Goal: Find specific page/section: Find specific page/section

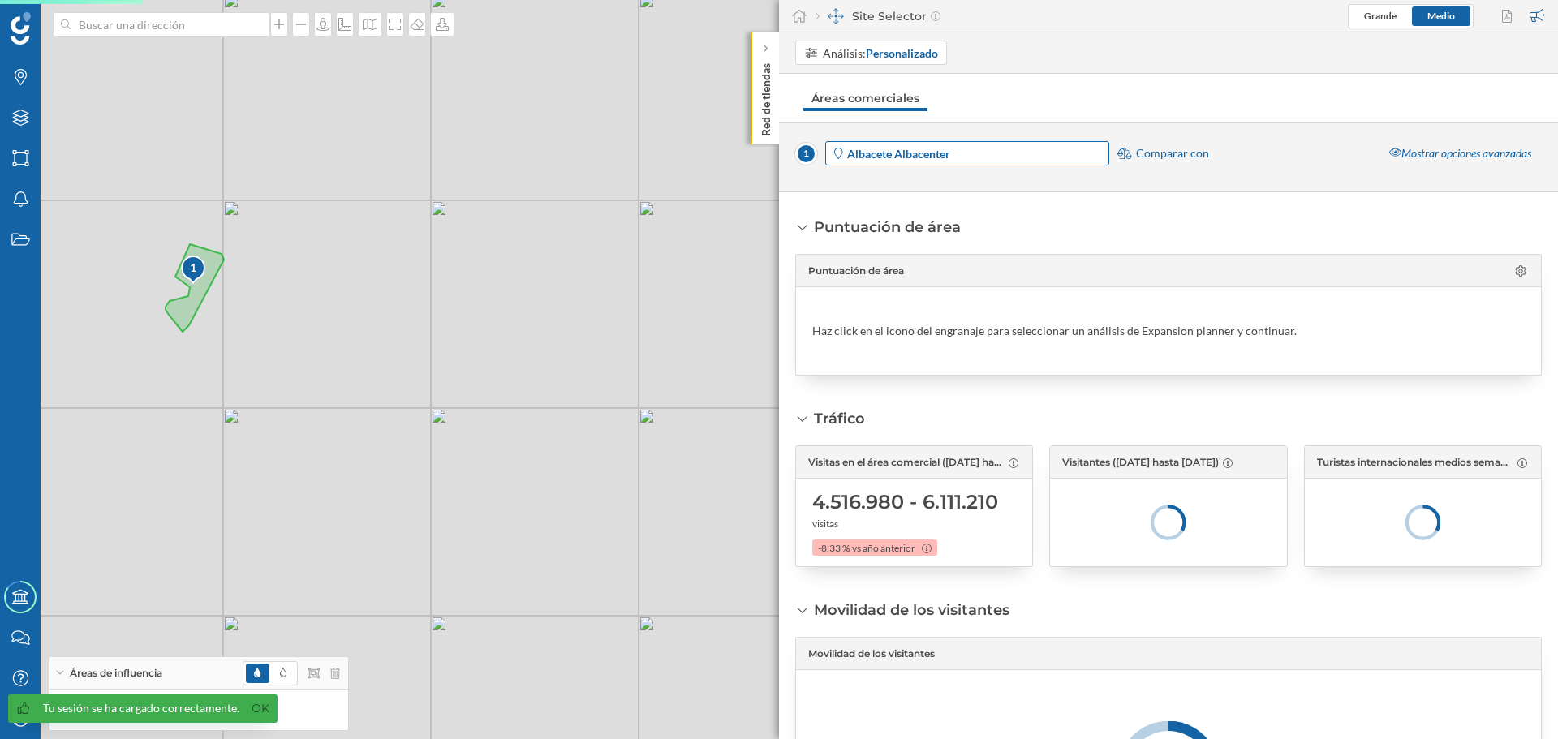
click at [1005, 153] on span "Albacete Albacenter" at bounding box center [977, 153] width 260 height 17
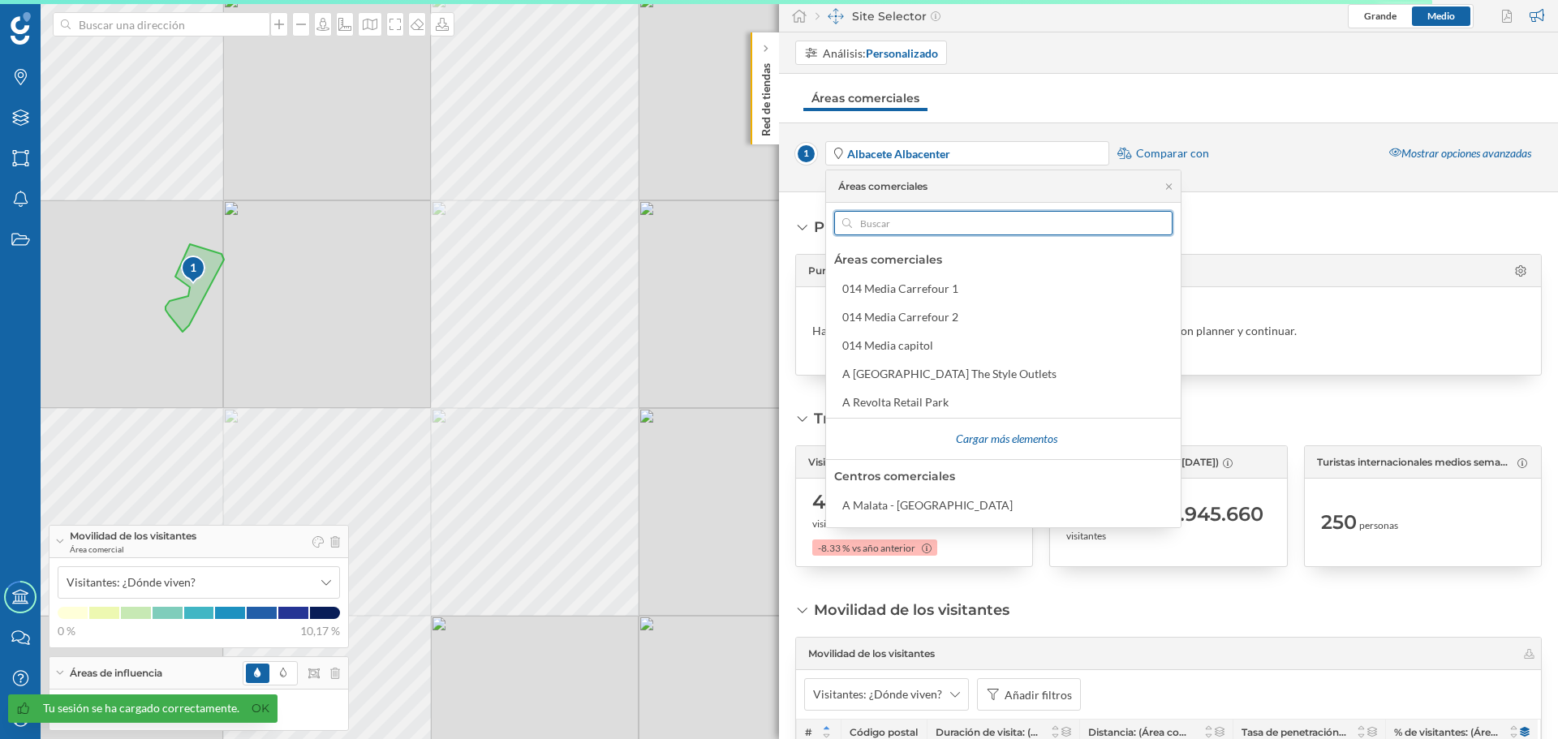
click at [1010, 224] on input "text" at bounding box center [1003, 223] width 303 height 24
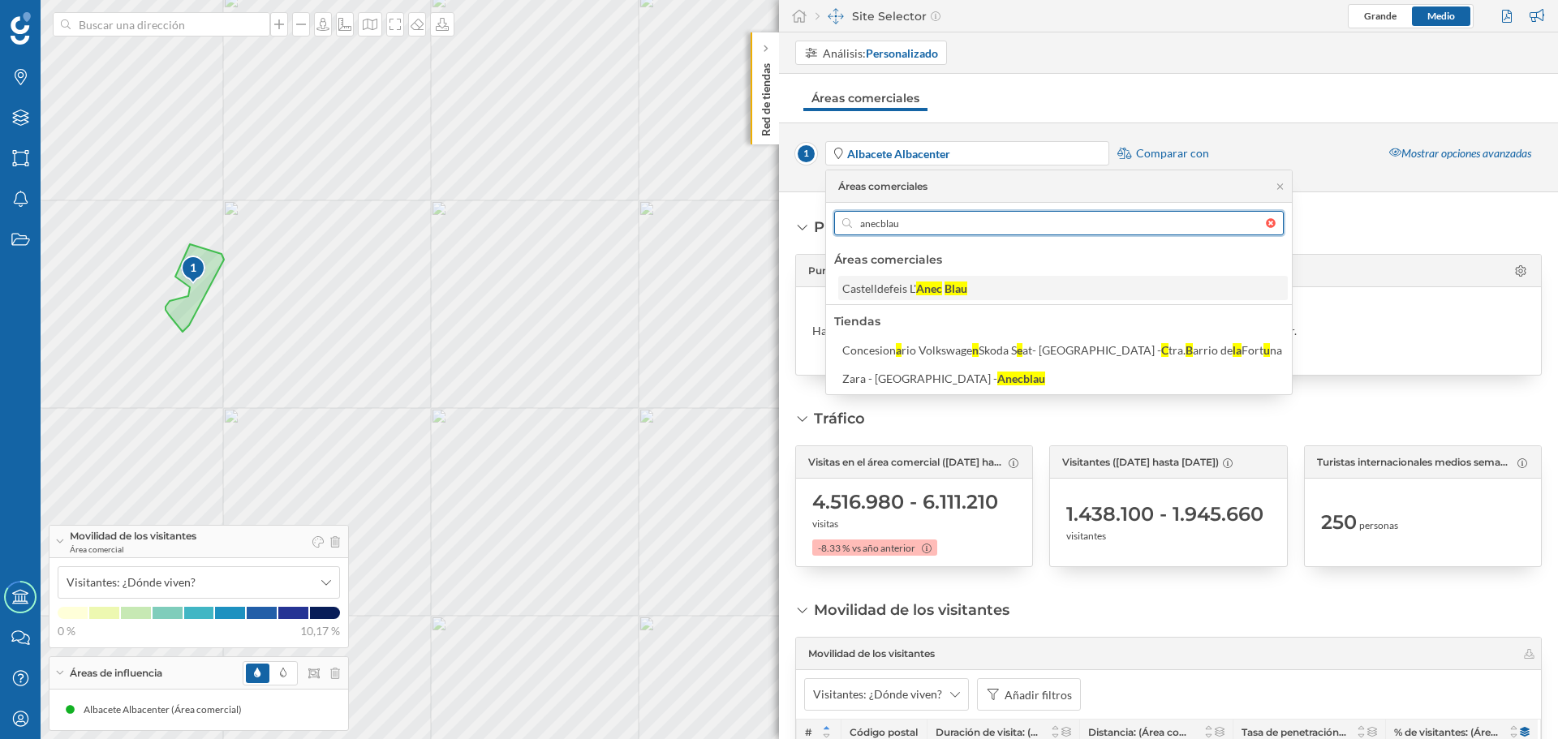
type input "anecblau"
click at [902, 292] on div "Castelldefeis L'" at bounding box center [879, 289] width 74 height 14
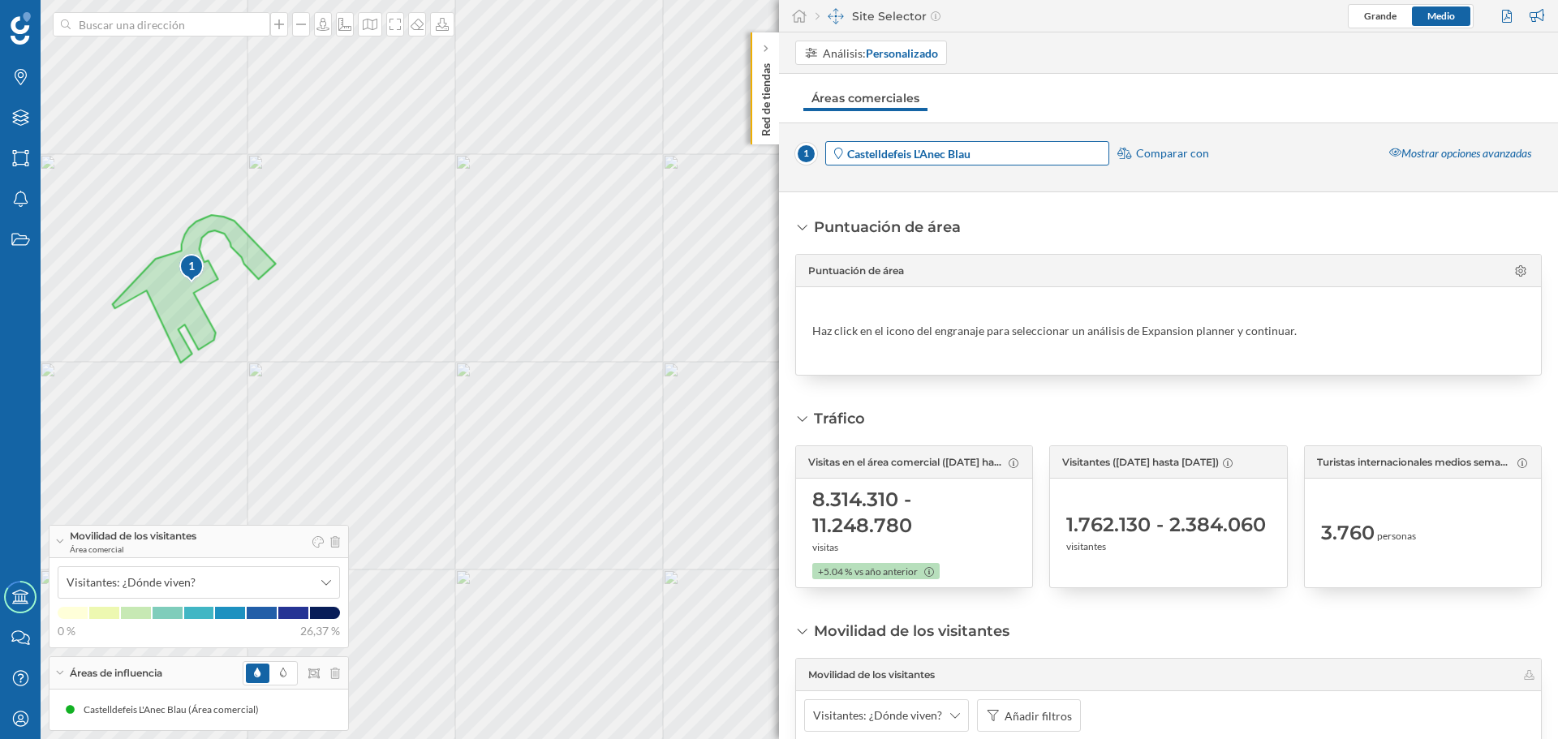
click at [1069, 156] on span "Castelldefeis L'Anec Blau" at bounding box center [977, 153] width 260 height 17
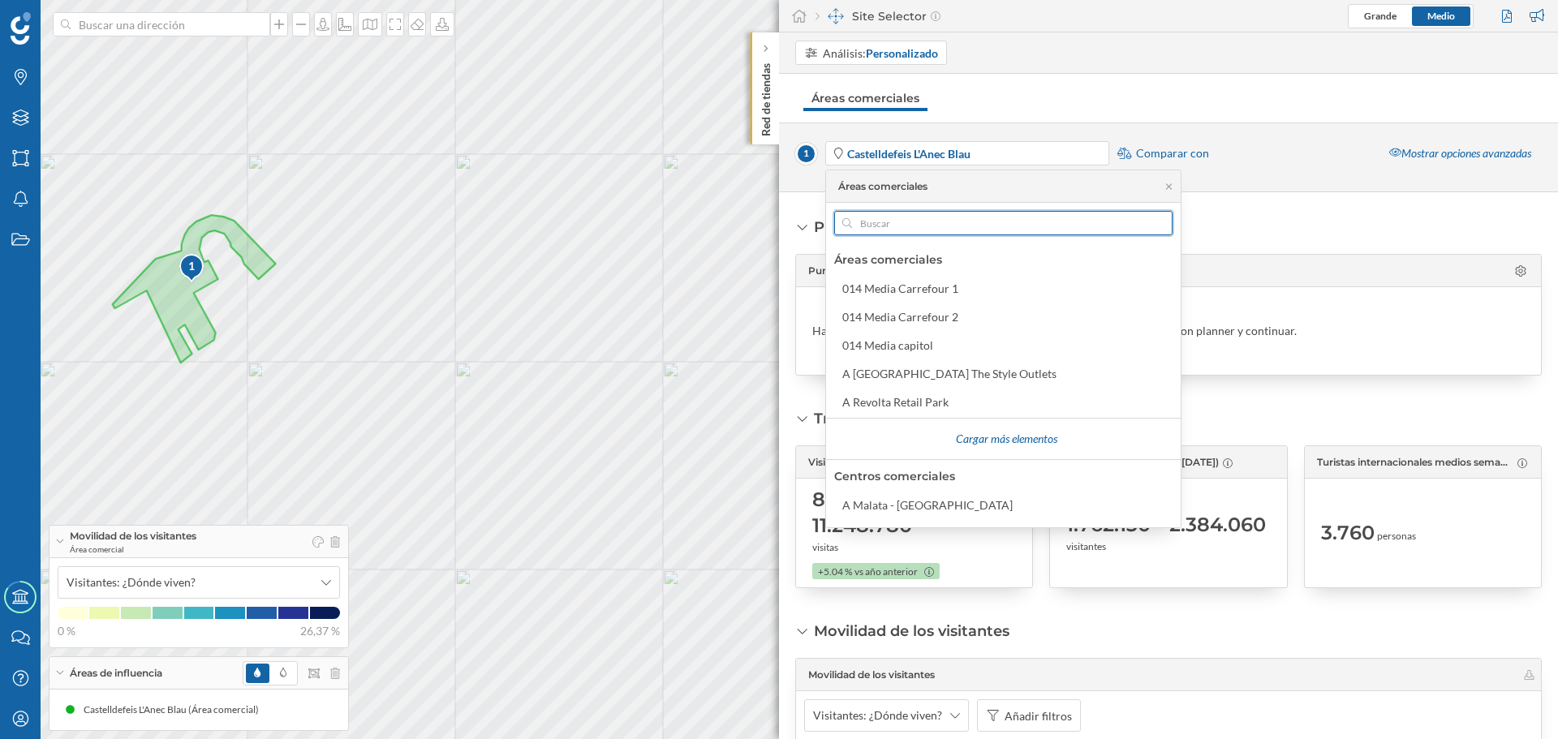
click at [994, 222] on input "text" at bounding box center [1003, 223] width 303 height 24
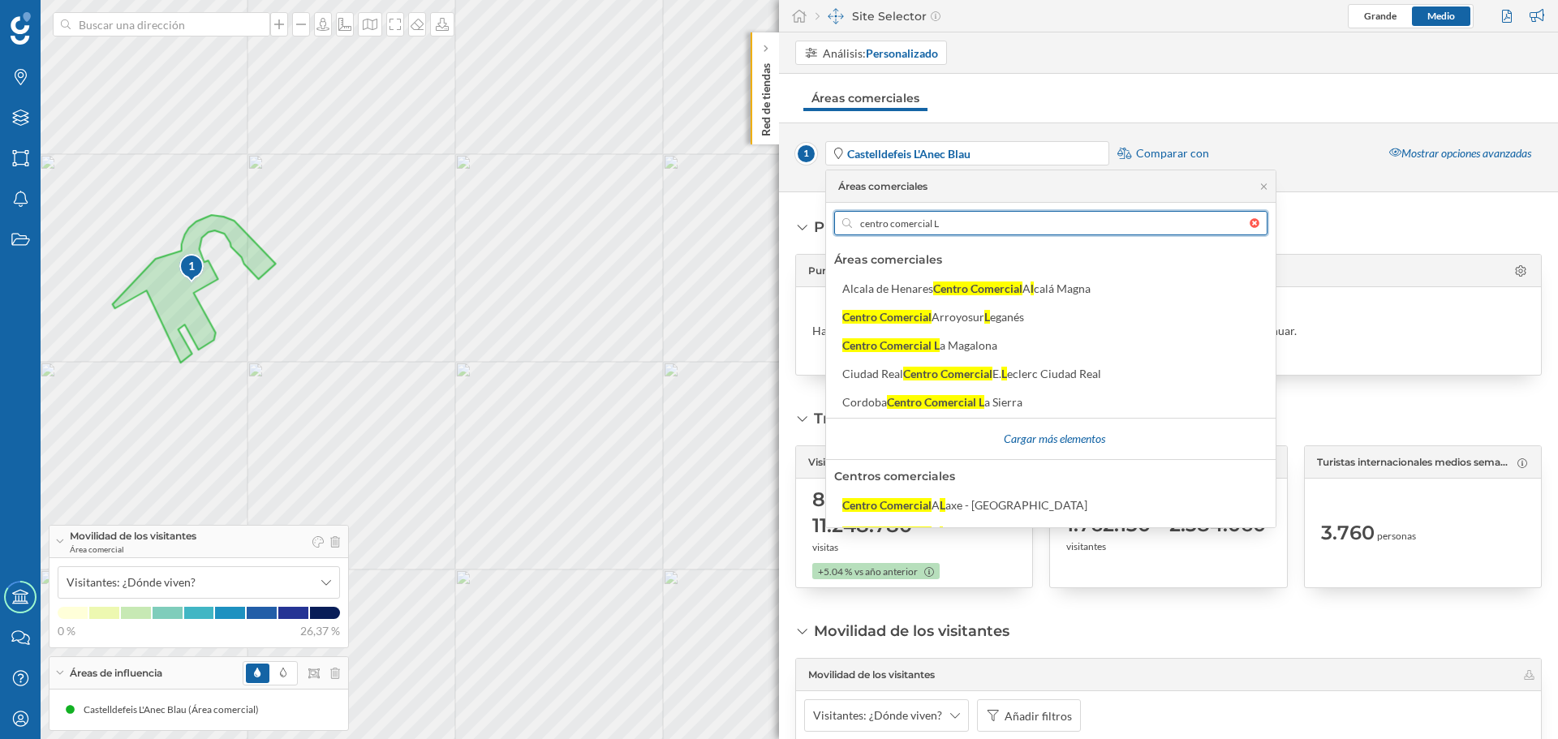
drag, startPoint x: 951, startPoint y: 221, endPoint x: 825, endPoint y: 235, distance: 126.6
click at [825, 235] on div "Áreas comerciales centro comercial L Áreas comerciales [GEOGRAPHIC_DATA] Centro…" at bounding box center [1050, 349] width 451 height 359
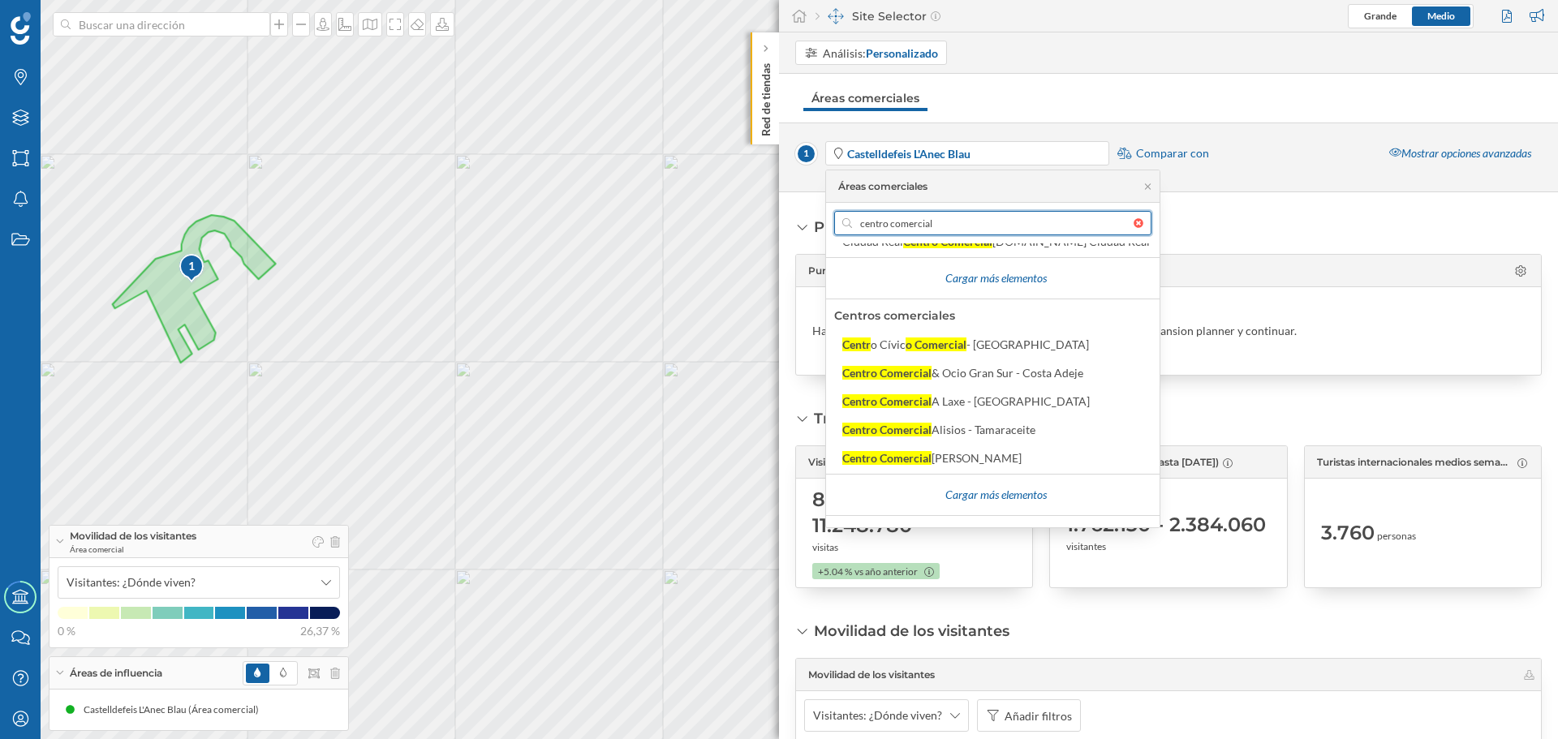
scroll to position [162, 0]
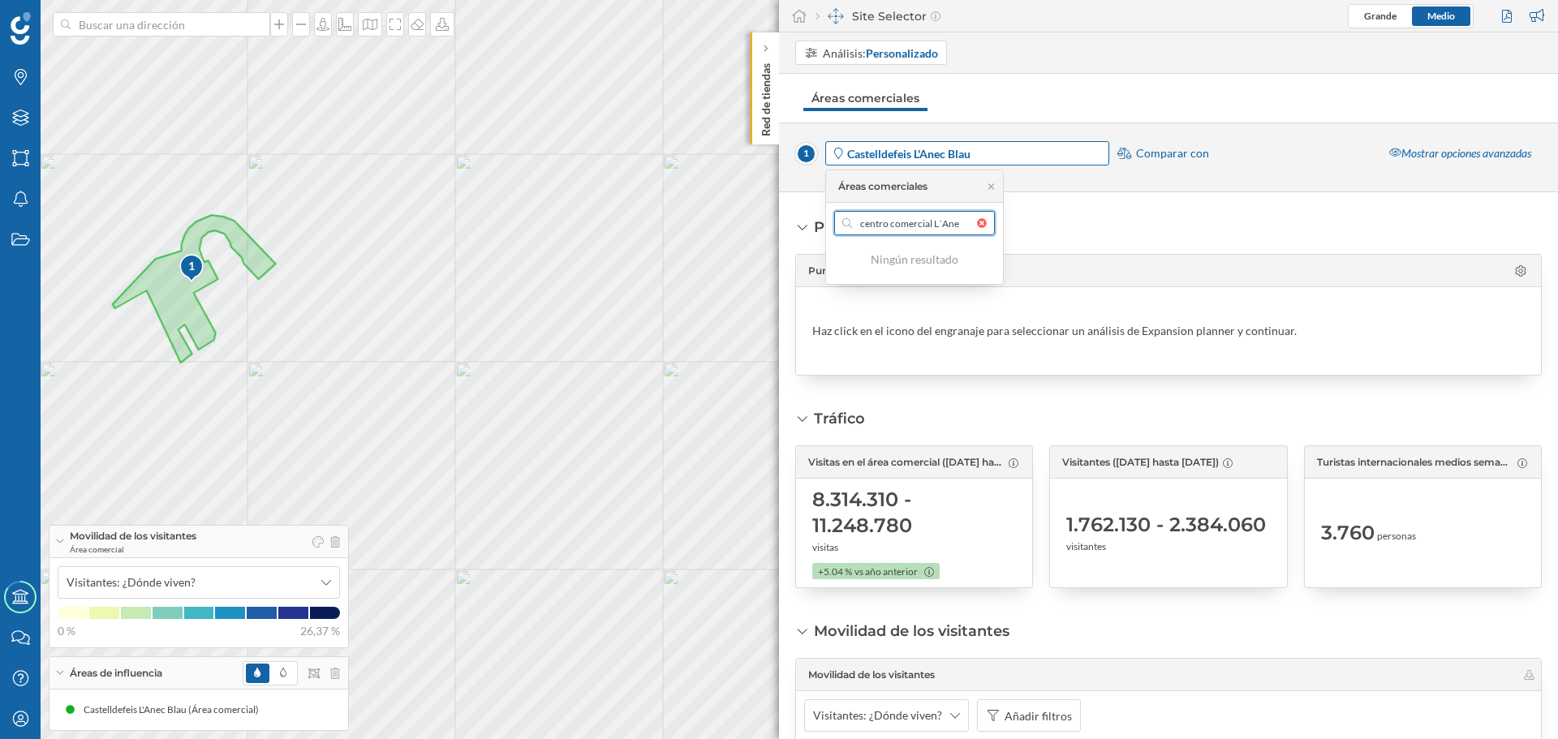
type input "centro comercial L´Ane"
click at [932, 153] on strong "Castelldefeis L'Anec Blau" at bounding box center [908, 154] width 123 height 14
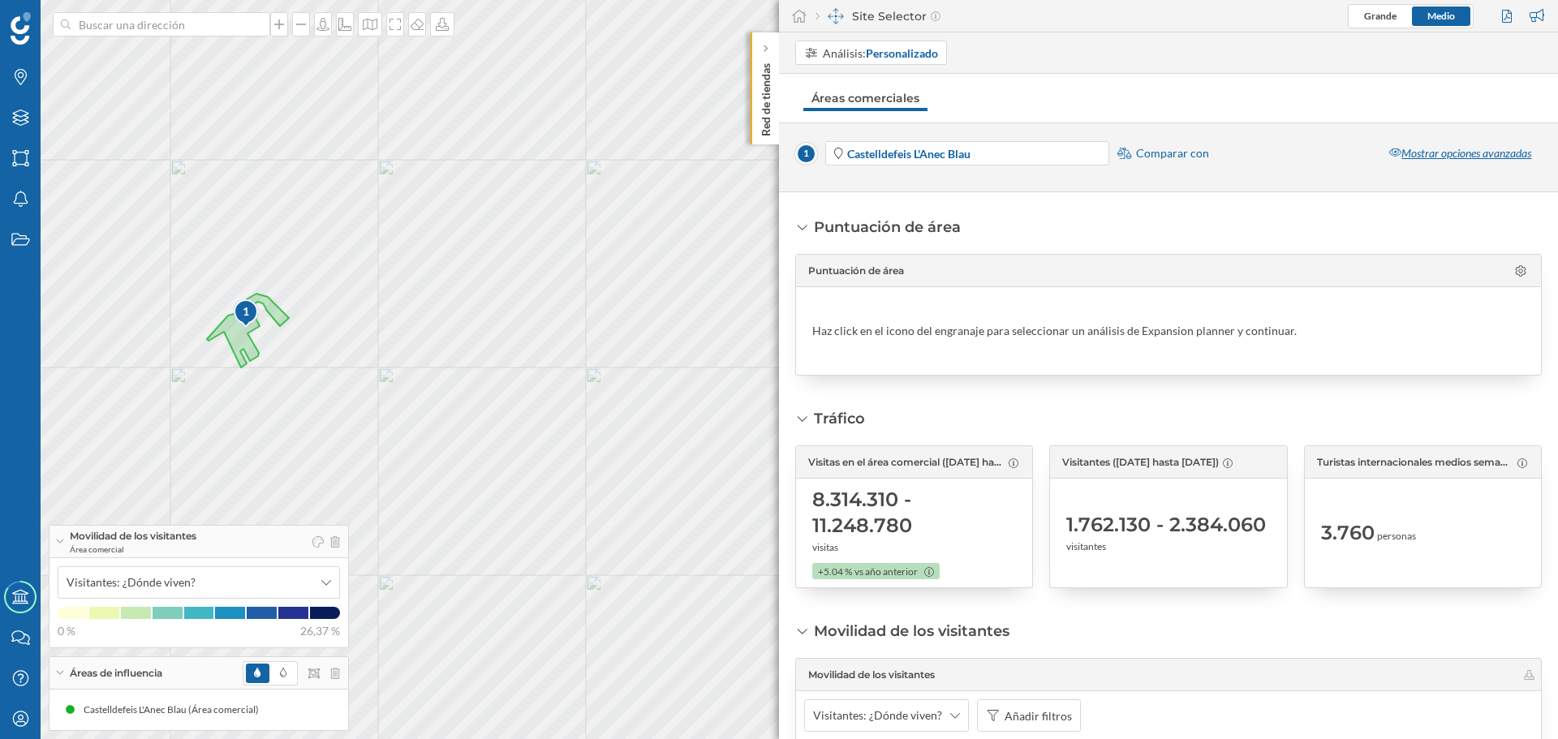
click at [1406, 151] on div "Mostrar opciones avanzadas" at bounding box center [1460, 153] width 163 height 24
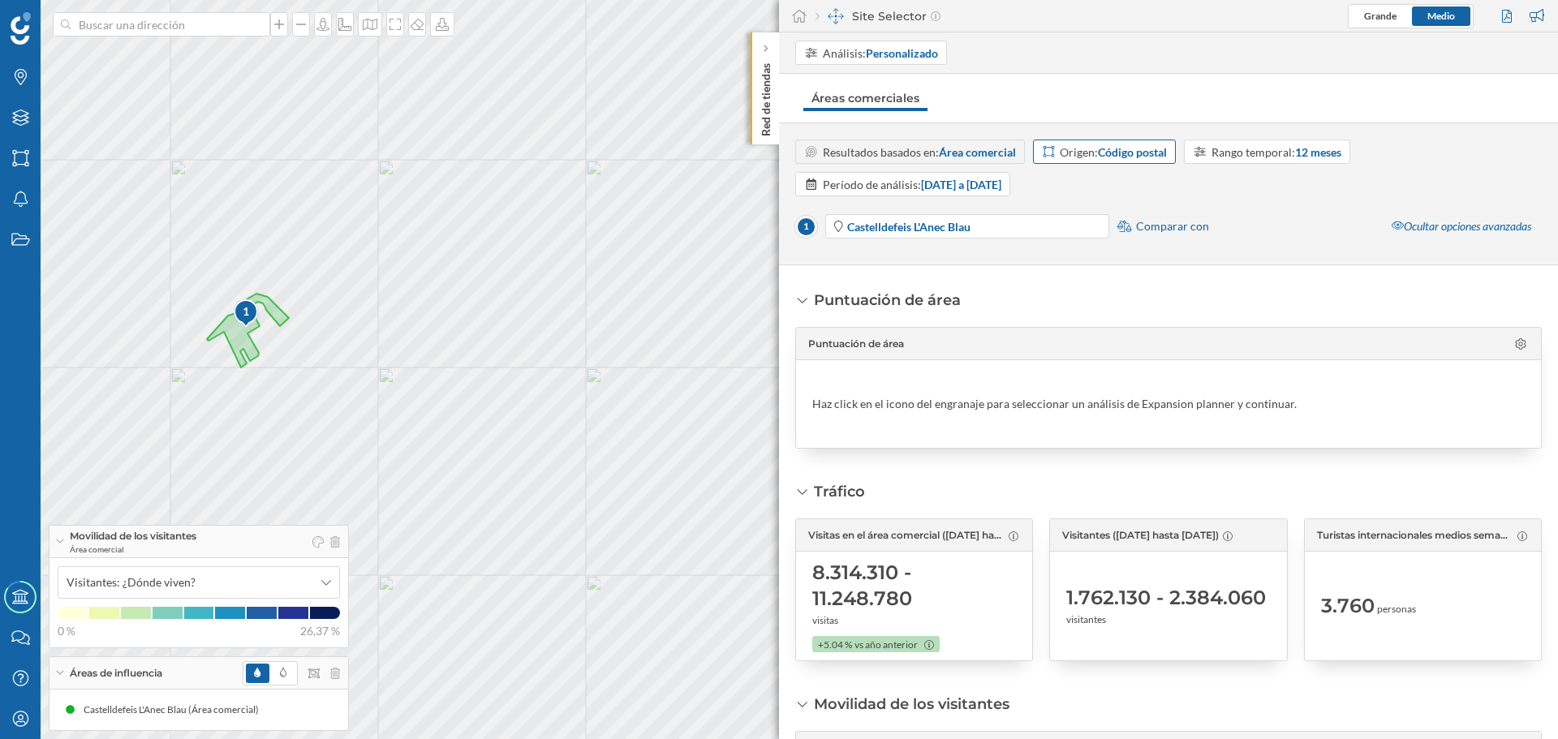
click at [1135, 158] on strong "Código postal" at bounding box center [1132, 152] width 69 height 14
click at [1072, 272] on div "Código postal" at bounding box center [1077, 275] width 70 height 14
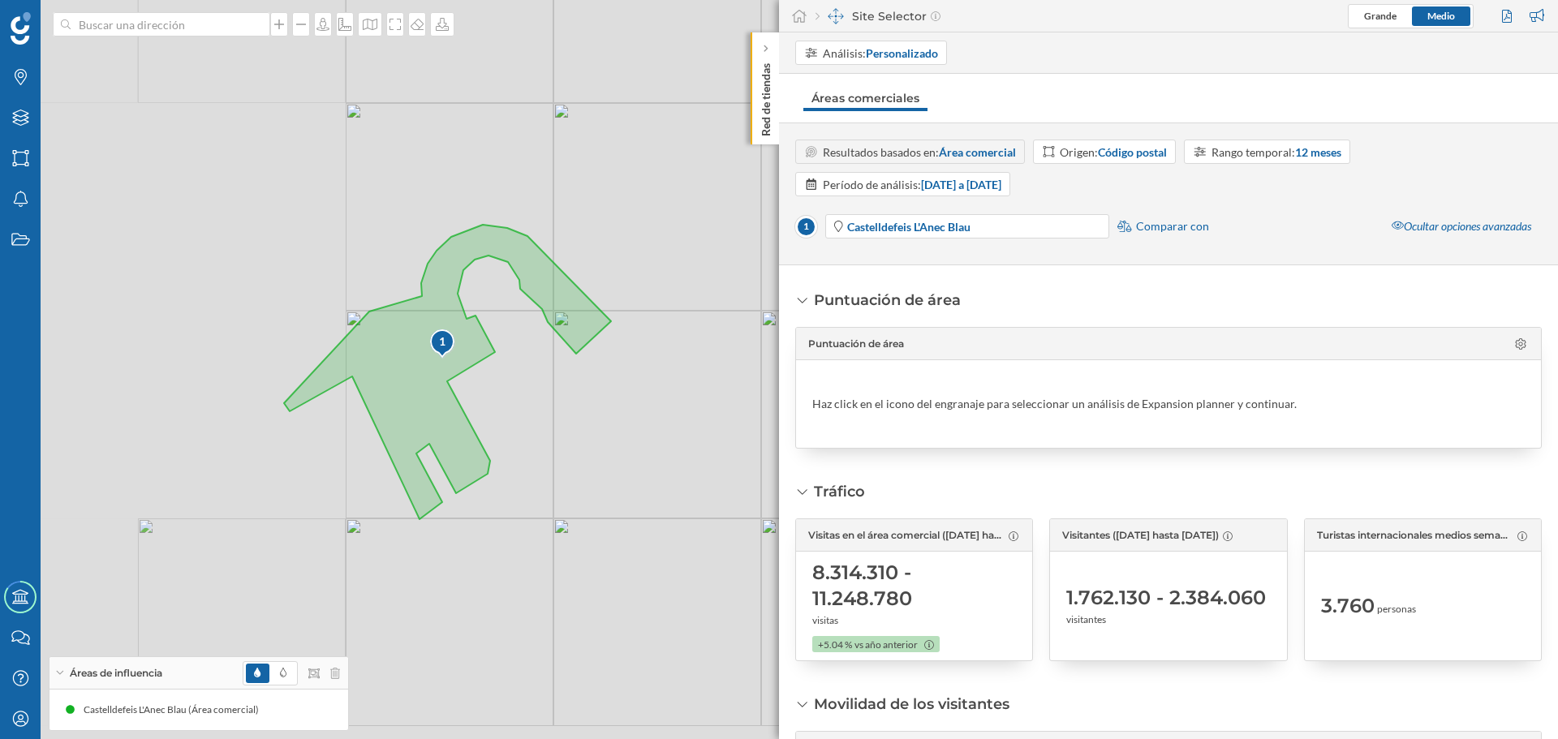
drag, startPoint x: 291, startPoint y: 381, endPoint x: 655, endPoint y: 176, distance: 417.8
click at [655, 176] on div "1 © Mapbox © OpenStreetMap Improve this map" at bounding box center [779, 369] width 1558 height 739
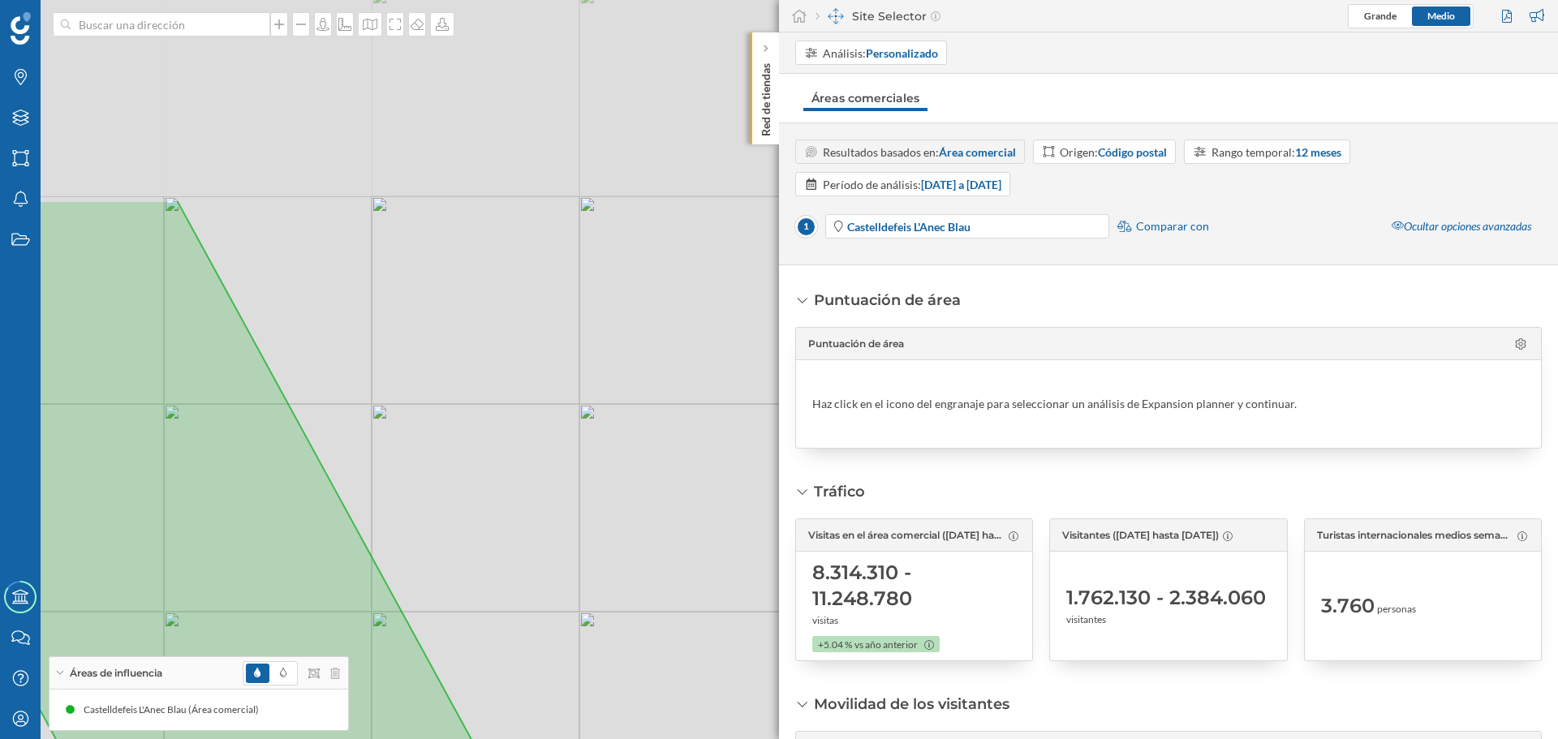
drag, startPoint x: 571, startPoint y: 166, endPoint x: 646, endPoint y: 451, distance: 294.5
click at [653, 451] on div "1 © Mapbox © OpenStreetMap Improve this map" at bounding box center [779, 369] width 1558 height 739
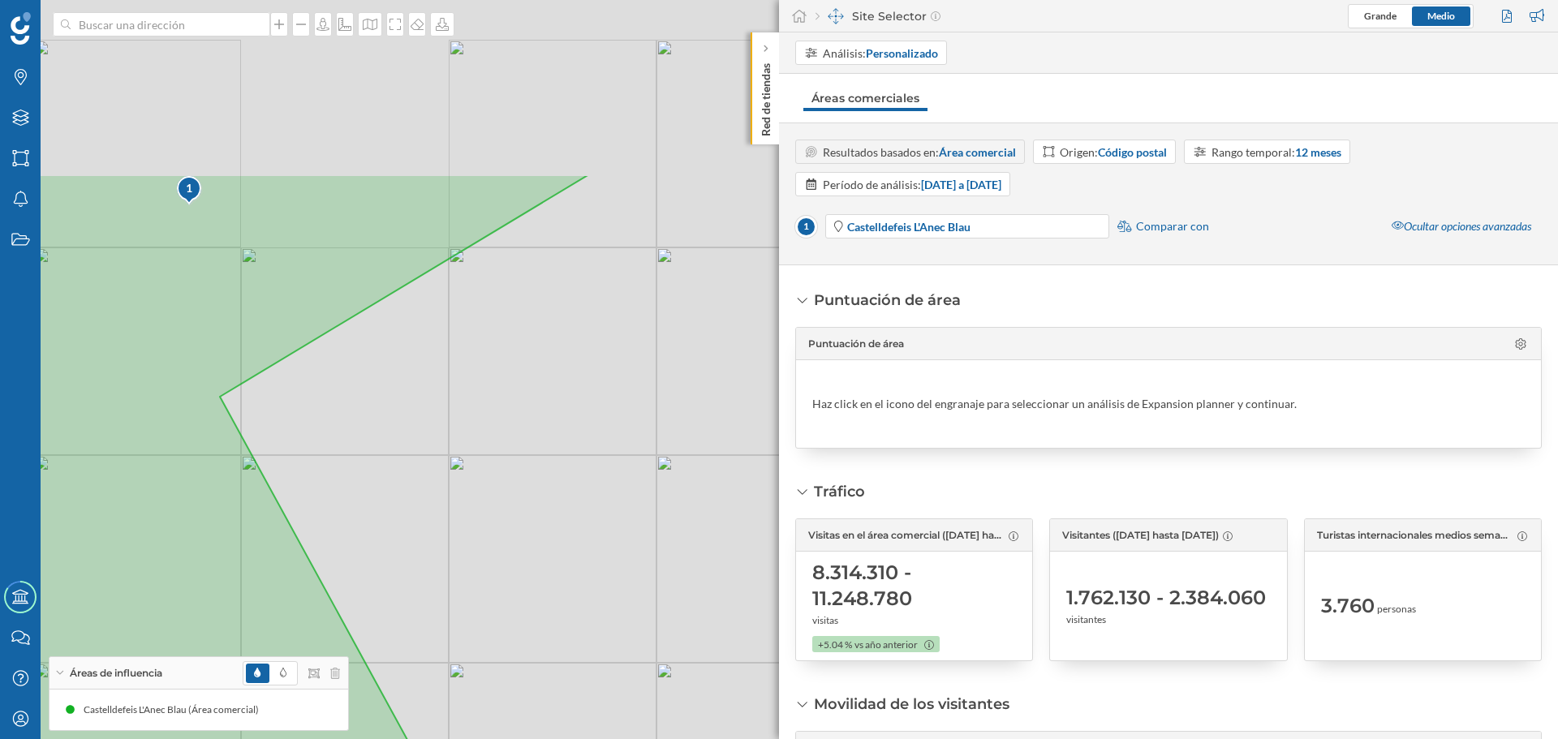
drag, startPoint x: 476, startPoint y: 309, endPoint x: 555, endPoint y: 541, distance: 245.3
click at [555, 561] on div "1 © Mapbox © OpenStreetMap Improve this map" at bounding box center [779, 369] width 1558 height 739
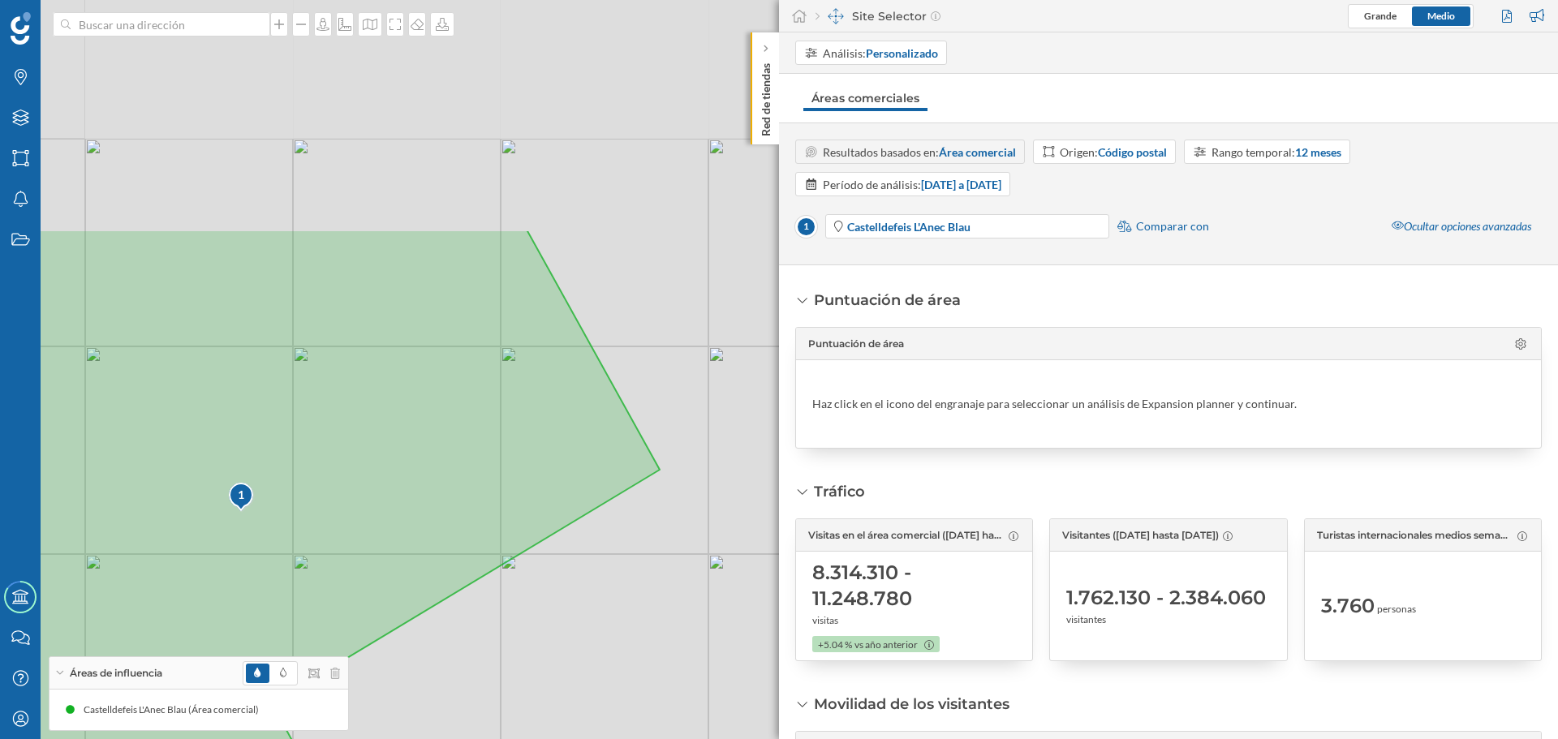
drag, startPoint x: 539, startPoint y: 390, endPoint x: 594, endPoint y: 653, distance: 268.7
click at [594, 653] on div "1 © Mapbox © OpenStreetMap Improve this map" at bounding box center [779, 369] width 1558 height 739
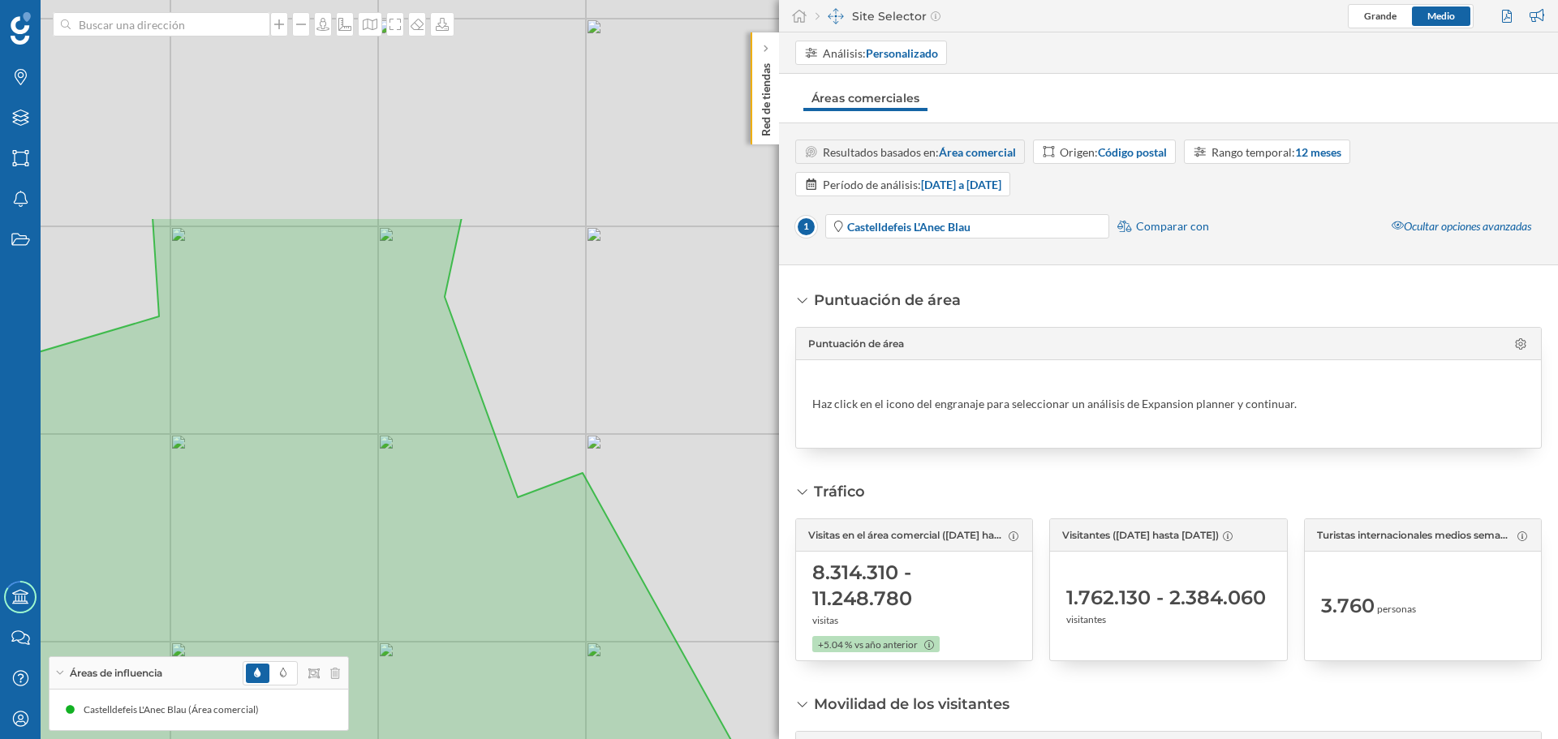
drag, startPoint x: 652, startPoint y: 183, endPoint x: 735, endPoint y: 471, distance: 300.0
click at [735, 471] on div "1 © Mapbox © OpenStreetMap Improve this map" at bounding box center [779, 369] width 1558 height 739
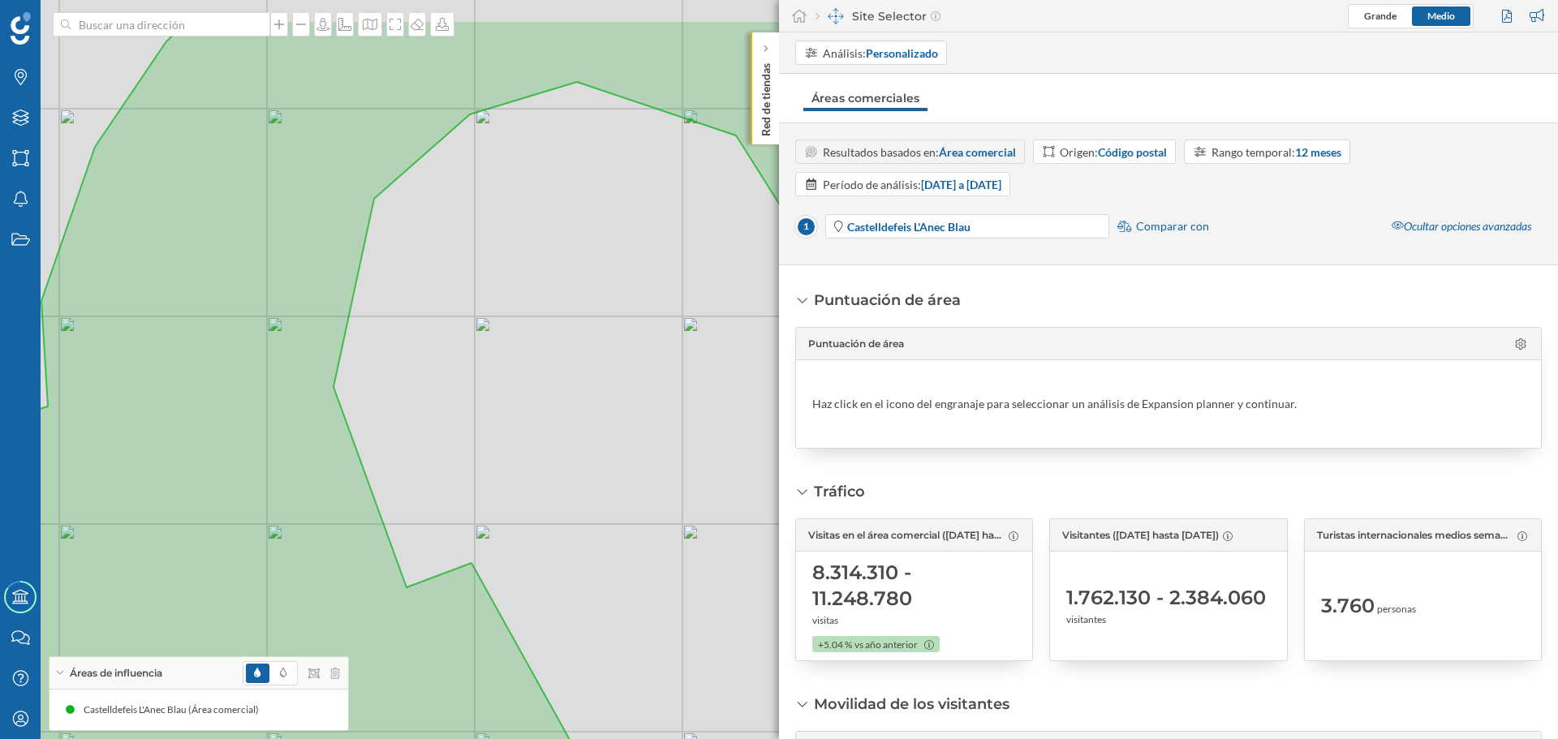
drag, startPoint x: 650, startPoint y: 282, endPoint x: 523, endPoint y: 472, distance: 228.2
click at [540, 350] on div "1 © Mapbox © OpenStreetMap Improve this map" at bounding box center [779, 369] width 1558 height 739
